Goal: Navigation & Orientation: Find specific page/section

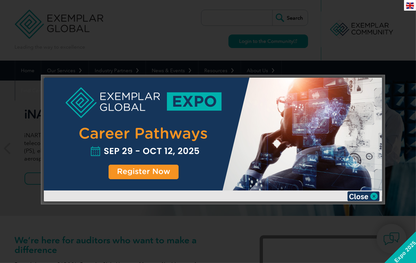
drag, startPoint x: 375, startPoint y: 194, endPoint x: 372, endPoint y: 195, distance: 3.2
click at [375, 194] on img at bounding box center [363, 196] width 32 height 10
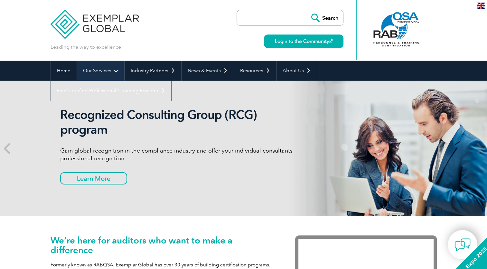
click at [109, 75] on link "Our Services" at bounding box center [100, 71] width 47 height 20
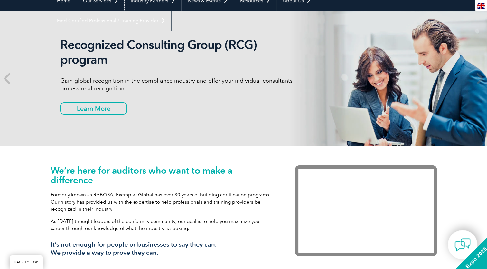
scroll to position [32, 0]
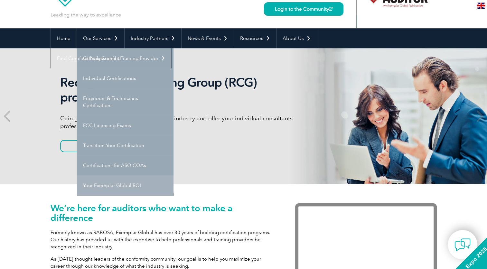
click at [117, 184] on link "Your Exemplar Global ROI" at bounding box center [125, 185] width 97 height 20
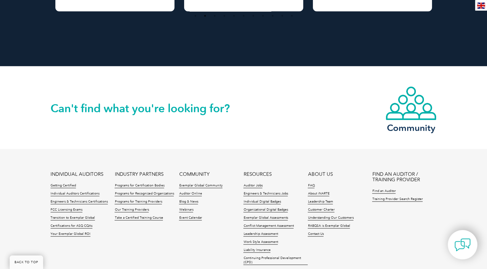
scroll to position [852, 0]
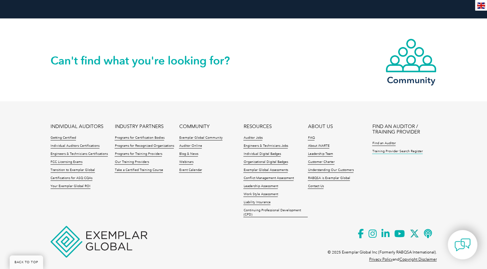
click at [406, 149] on link "Training Provider Search Register" at bounding box center [397, 151] width 51 height 5
